Goal: Task Accomplishment & Management: Manage account settings

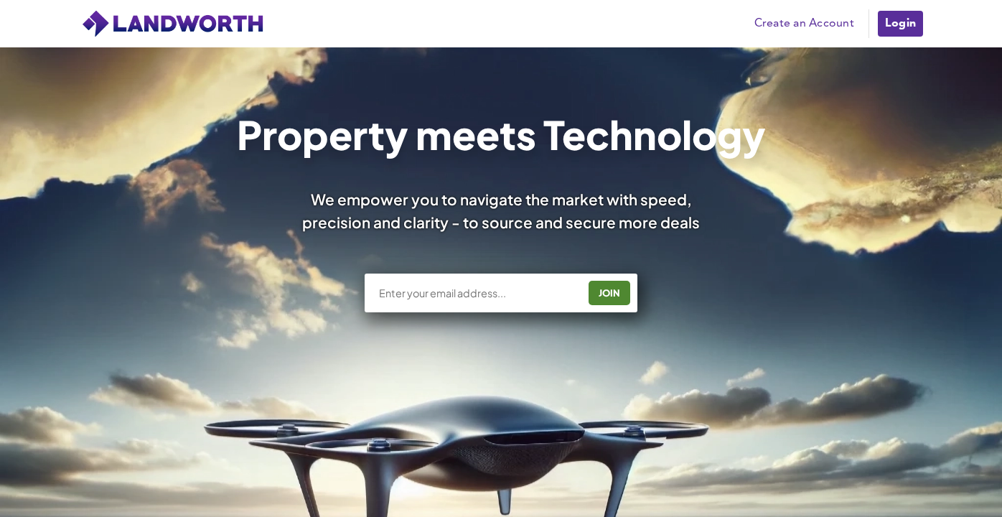
click at [906, 28] on link "Login" at bounding box center [900, 23] width 48 height 29
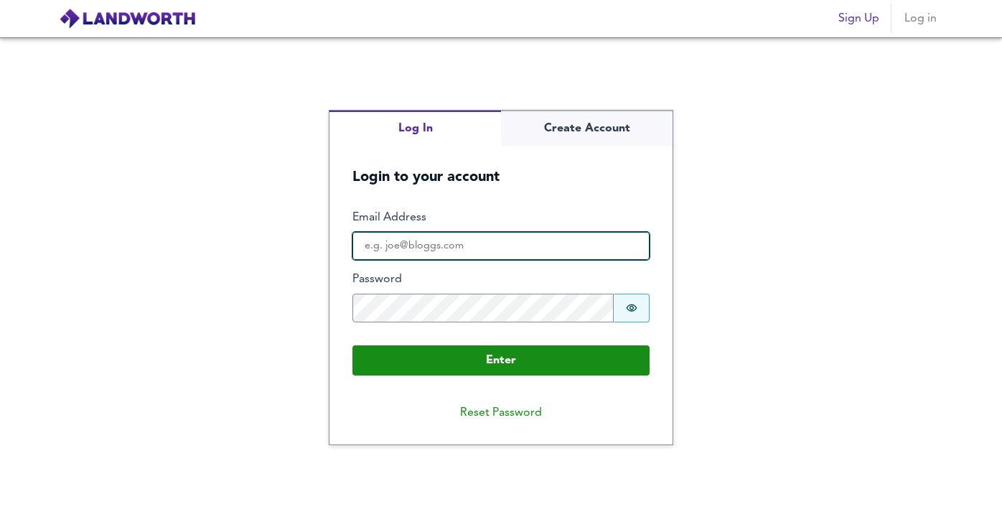
type input "[PERSON_NAME][EMAIL_ADDRESS][DOMAIN_NAME]"
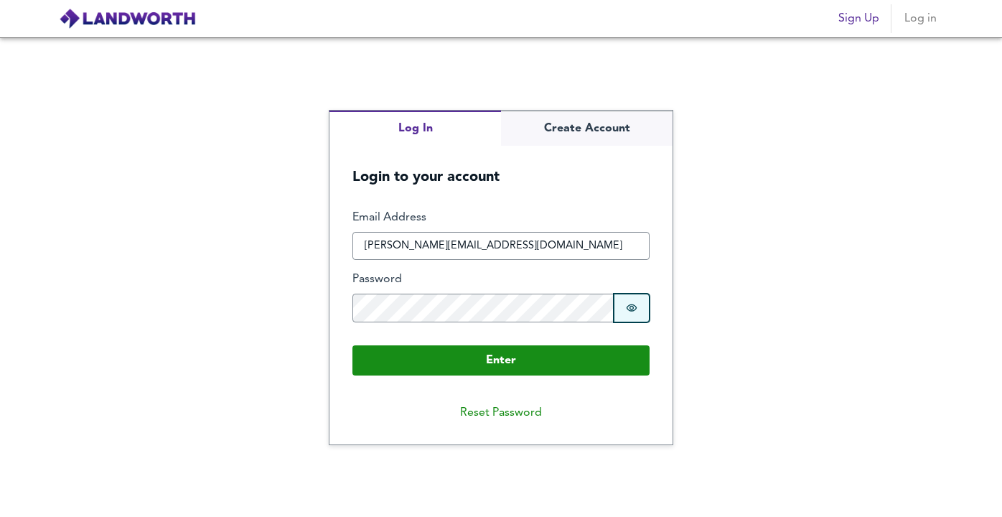
click at [628, 312] on icon "Show password" at bounding box center [631, 307] width 11 height 11
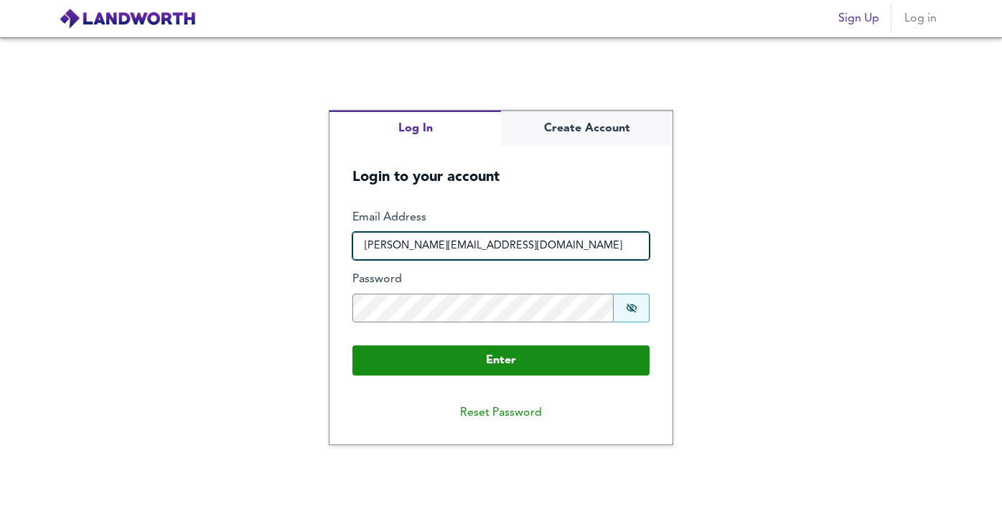
click at [441, 238] on input "[PERSON_NAME][EMAIL_ADDRESS][DOMAIN_NAME]" at bounding box center [500, 246] width 297 height 29
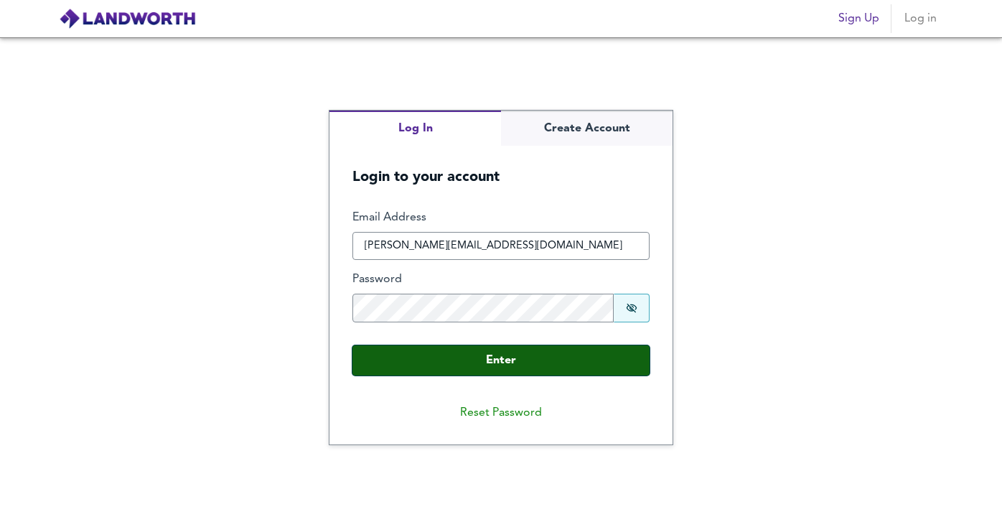
click at [609, 365] on button "Enter" at bounding box center [500, 360] width 297 height 30
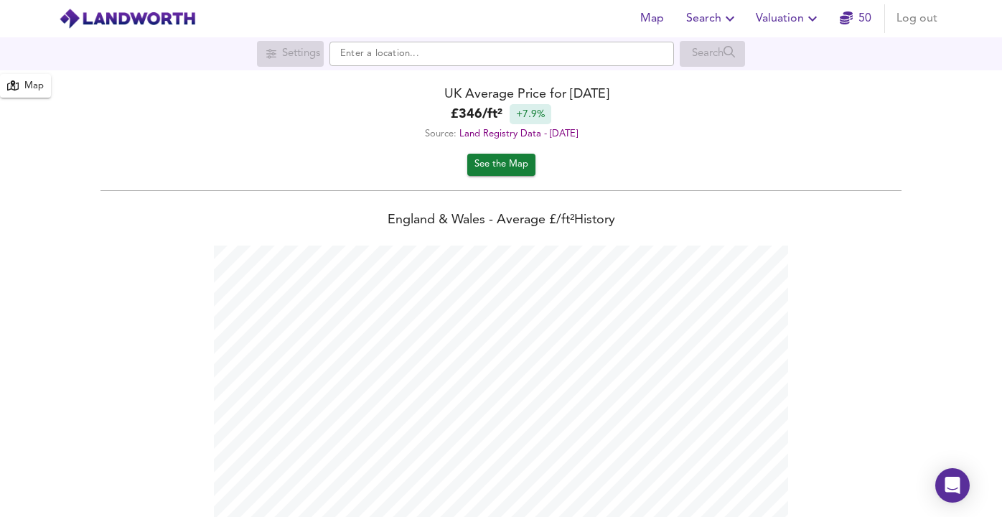
click at [738, 19] on icon "button" at bounding box center [729, 18] width 17 height 17
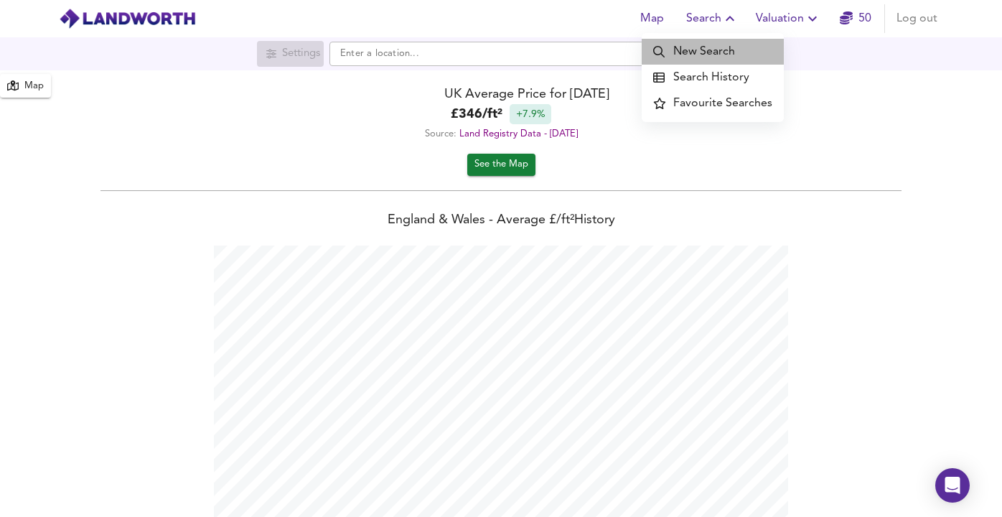
click at [723, 47] on li "New Search" at bounding box center [713, 52] width 142 height 26
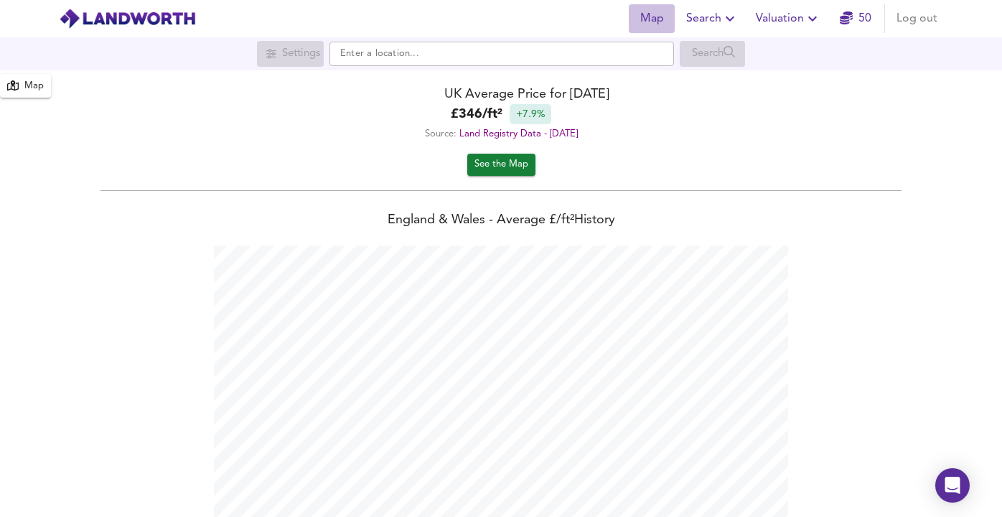
click at [660, 20] on span "Map" at bounding box center [652, 19] width 34 height 20
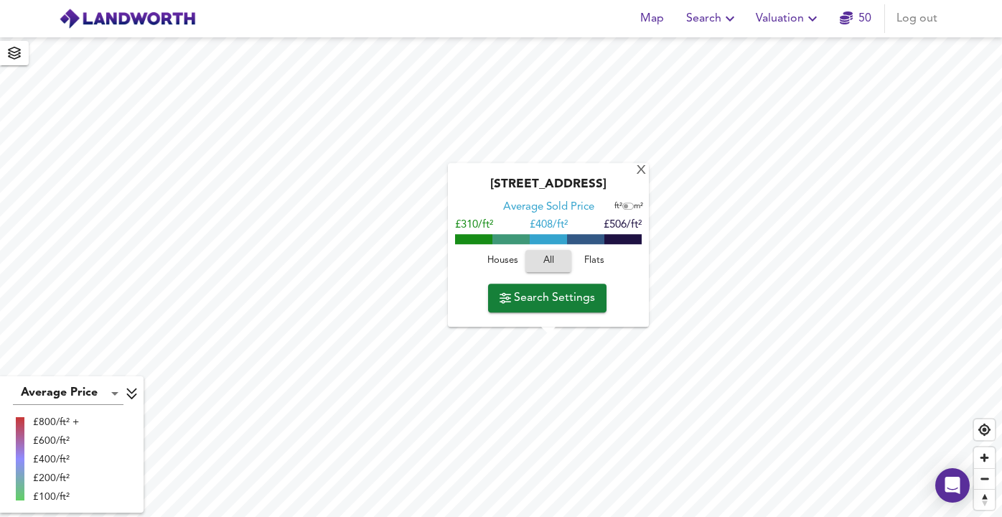
click at [815, 23] on icon "button" at bounding box center [812, 18] width 17 height 17
click at [860, 23] on link "50" at bounding box center [856, 19] width 32 height 20
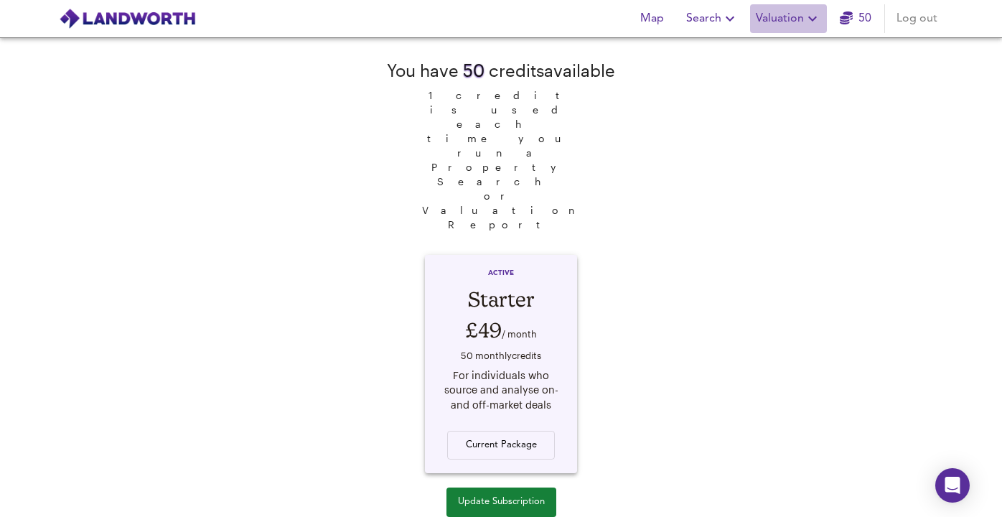
click at [813, 28] on span "Valuation" at bounding box center [788, 19] width 65 height 20
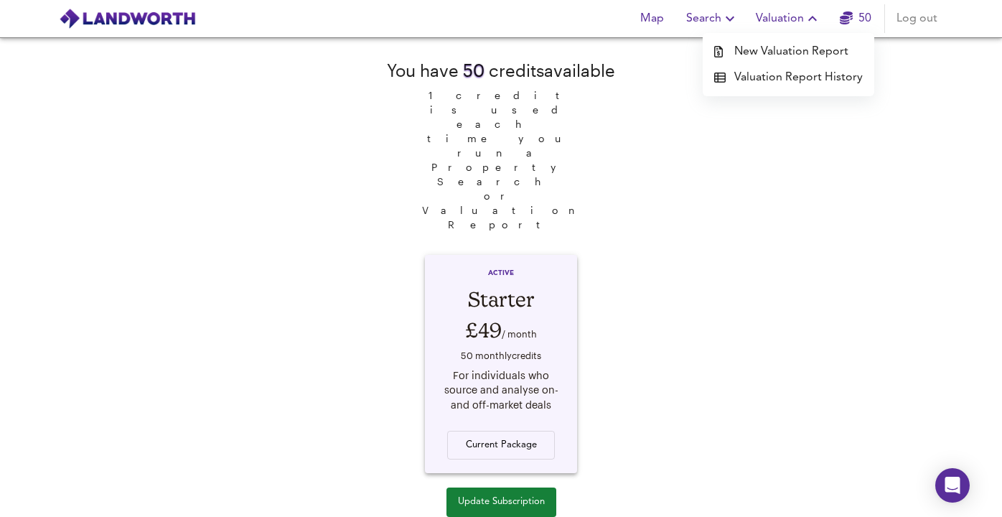
click at [719, 25] on span "Search" at bounding box center [712, 19] width 52 height 20
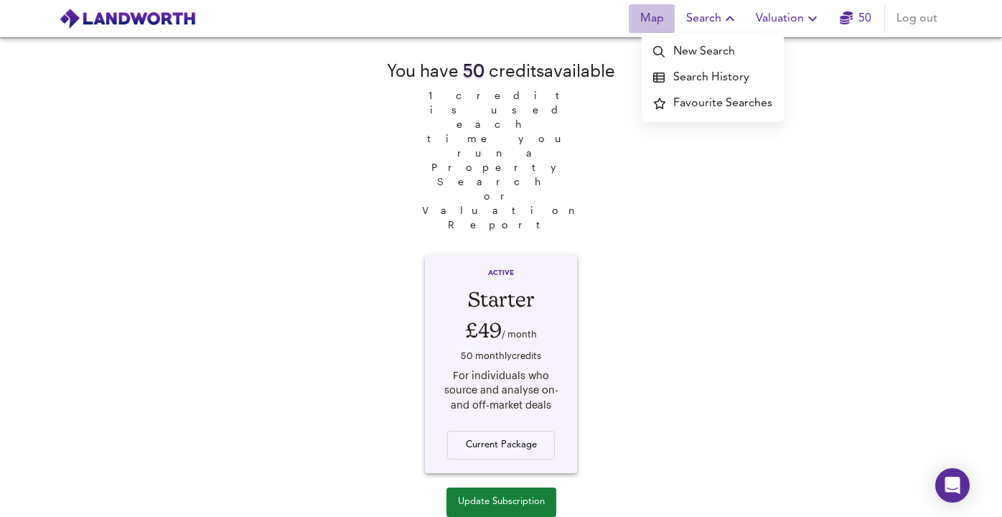
click at [663, 23] on span "Map" at bounding box center [652, 19] width 34 height 20
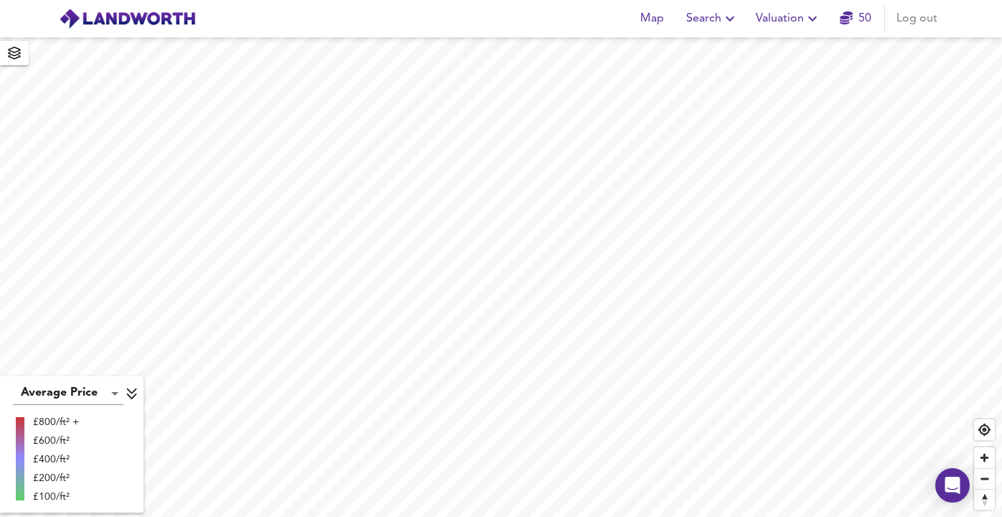
click at [933, 26] on span "Log out" at bounding box center [917, 19] width 41 height 20
click at [920, 26] on span "Log in" at bounding box center [920, 19] width 34 height 20
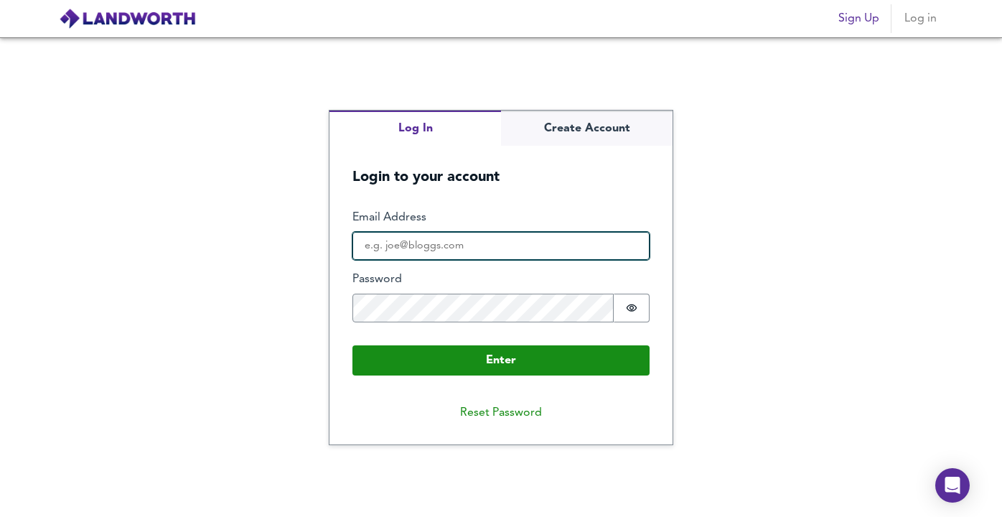
type input "[PERSON_NAME][EMAIL_ADDRESS][DOMAIN_NAME]"
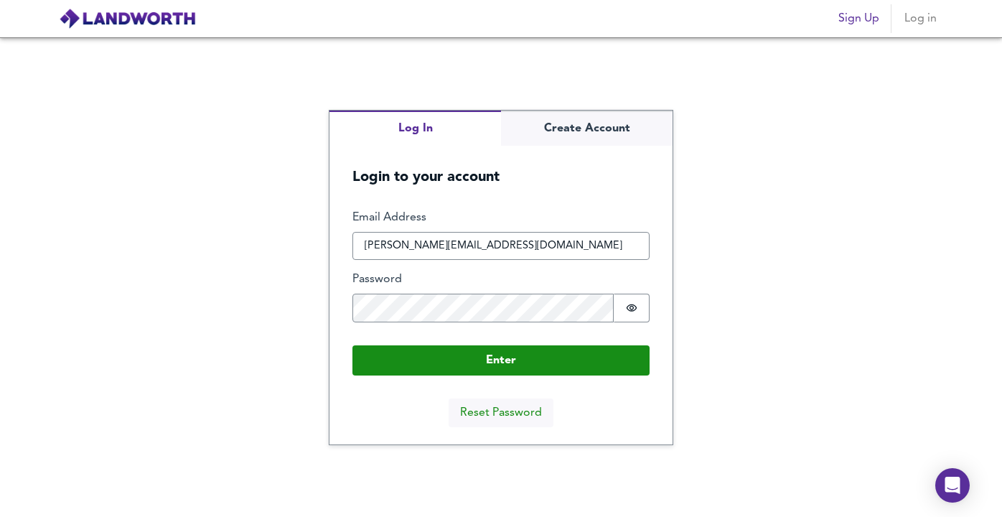
click at [498, 407] on button "Reset Password" at bounding box center [501, 412] width 105 height 29
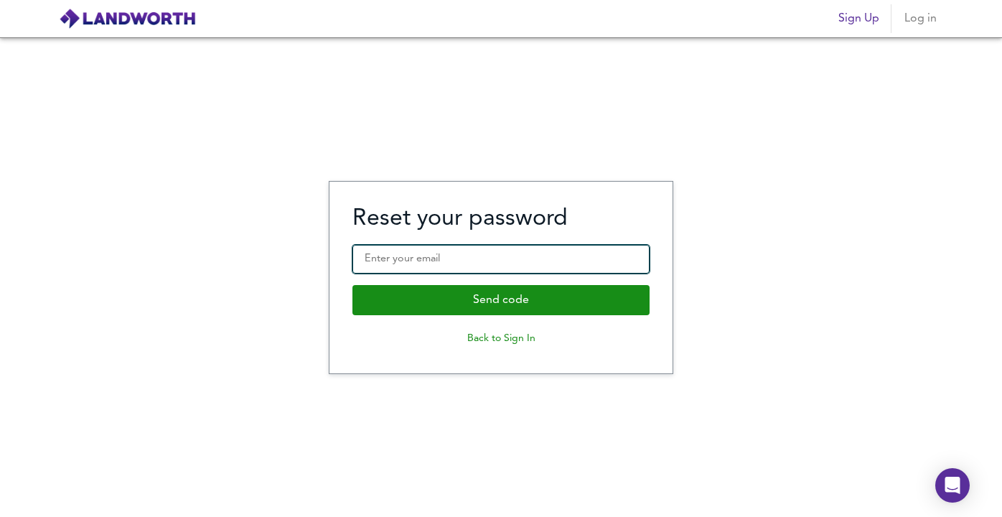
click at [426, 256] on input "Enter your email" at bounding box center [500, 259] width 297 height 29
type input "andrew@bowleys.co.uk"
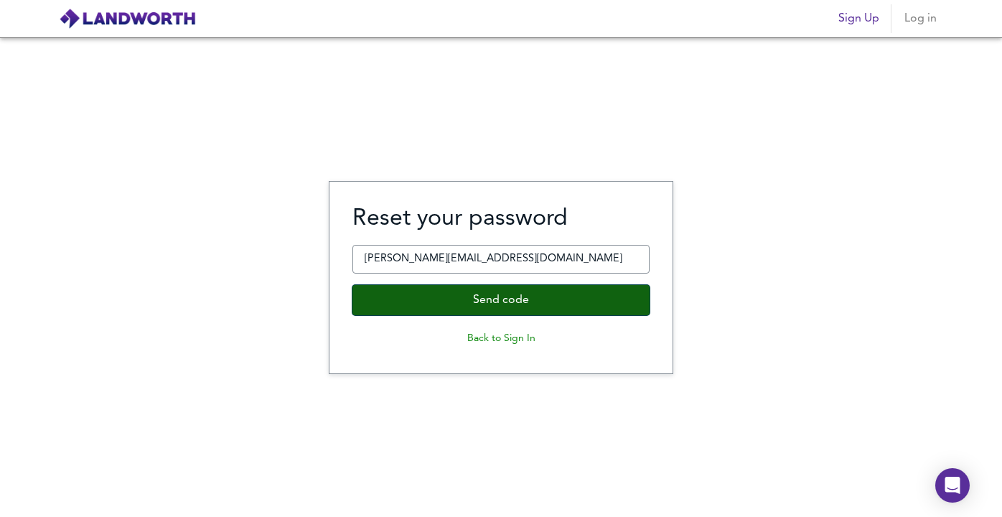
click at [449, 292] on button "Send code" at bounding box center [500, 300] width 297 height 30
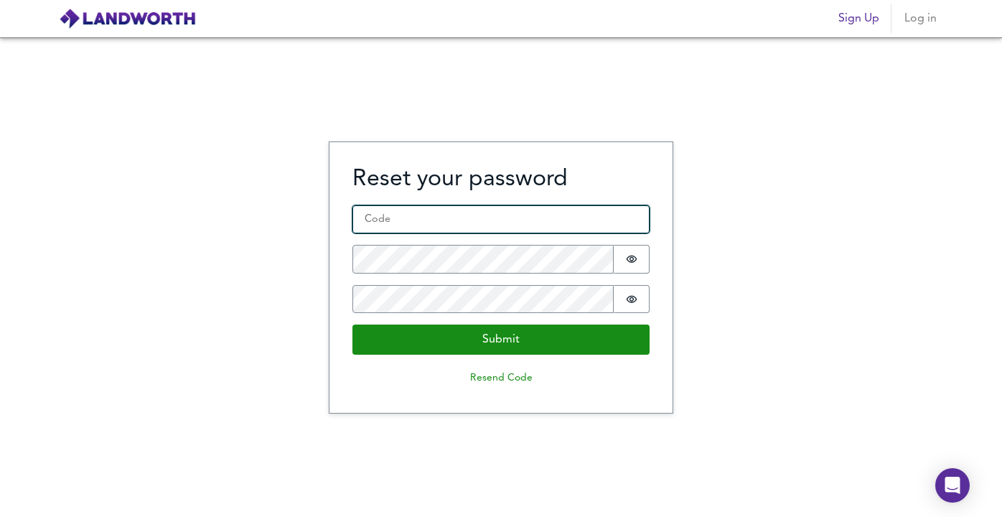
click at [455, 212] on input "Code *" at bounding box center [500, 219] width 297 height 29
paste input "790646"
type input "790646"
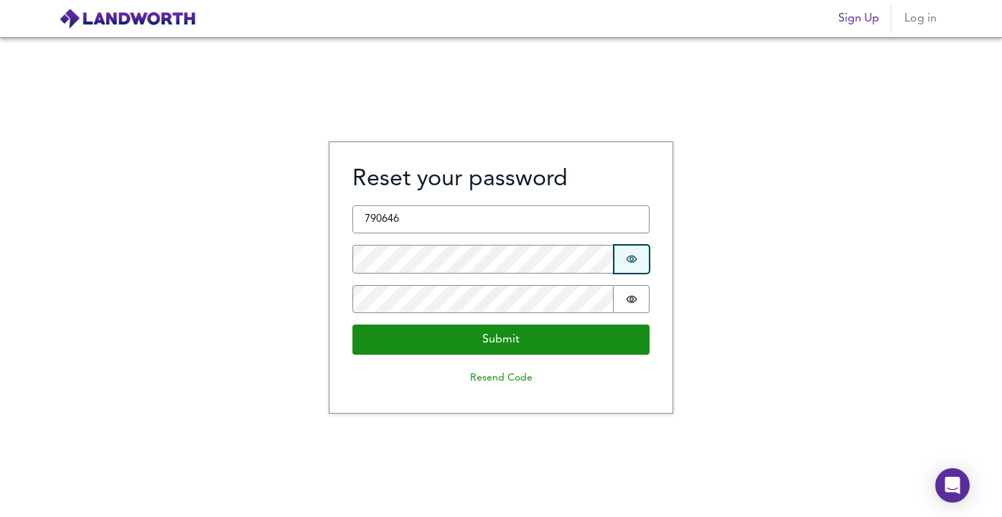
click at [625, 263] on button "Password is hidden" at bounding box center [632, 259] width 36 height 29
click at [634, 297] on icon "Show password" at bounding box center [631, 299] width 11 height 11
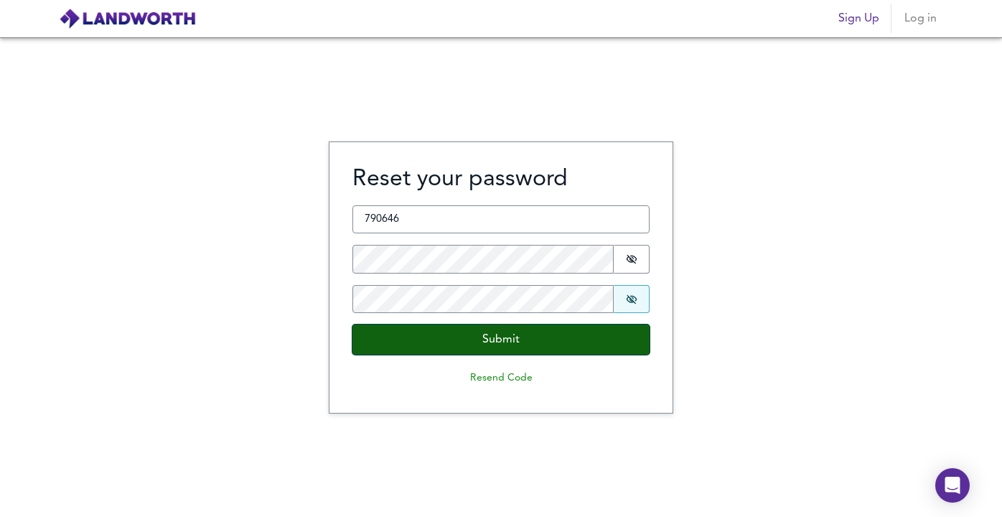
click at [512, 342] on button "Submit" at bounding box center [500, 339] width 297 height 30
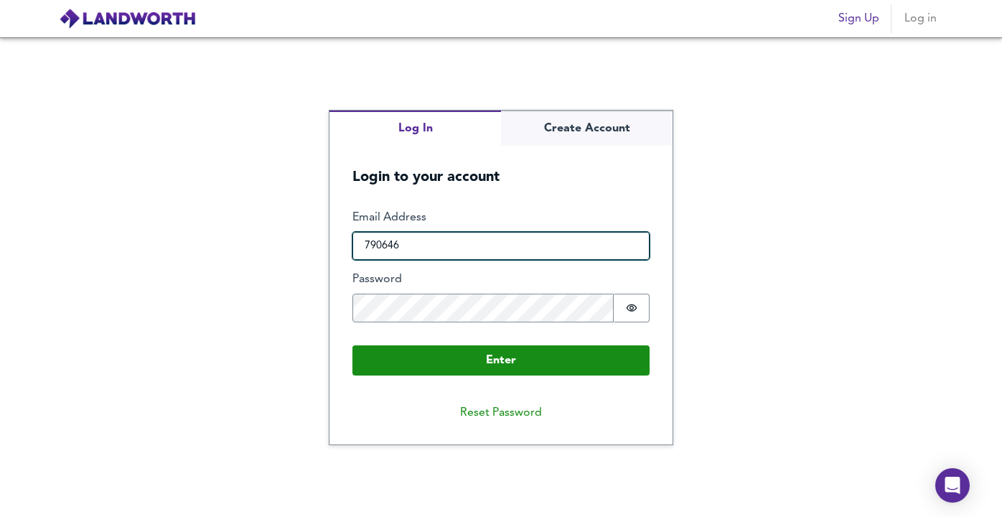
click at [420, 243] on input "790646" at bounding box center [500, 246] width 297 height 29
type input "andrew@bowleys.co.uk"
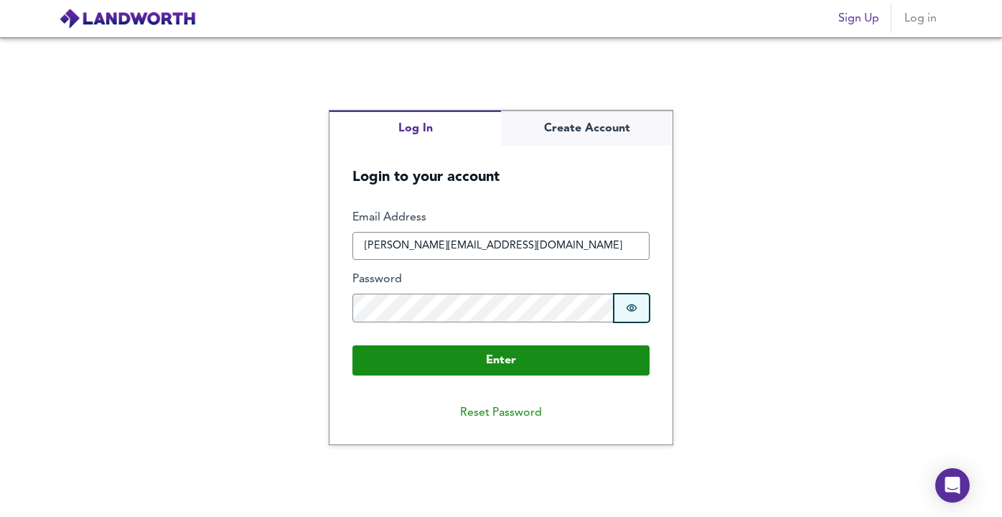
click at [623, 309] on button "Password is hidden" at bounding box center [632, 308] width 36 height 29
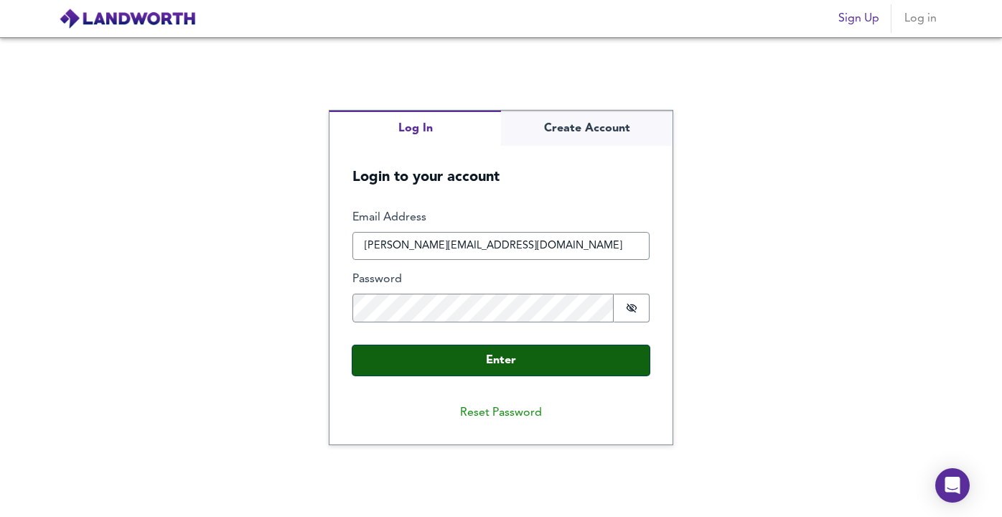
click at [386, 360] on button "Enter" at bounding box center [500, 360] width 297 height 30
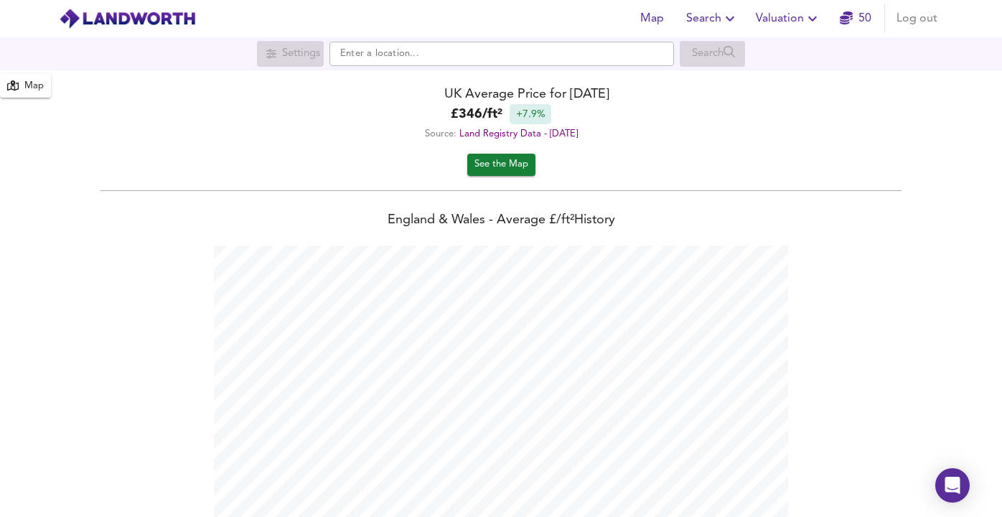
scroll to position [517, 1002]
